Goal: Information Seeking & Learning: Learn about a topic

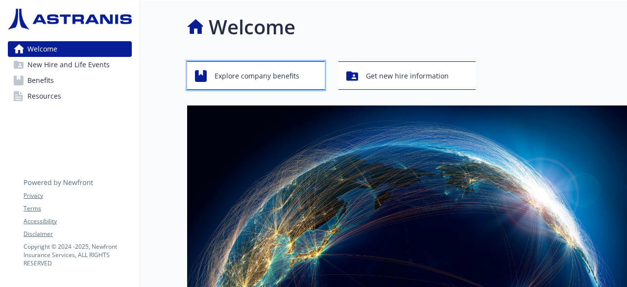
click at [250, 78] on span "Explore company benefits" at bounding box center [257, 76] width 85 height 19
